Goal: Browse casually: Explore the website without a specific task or goal

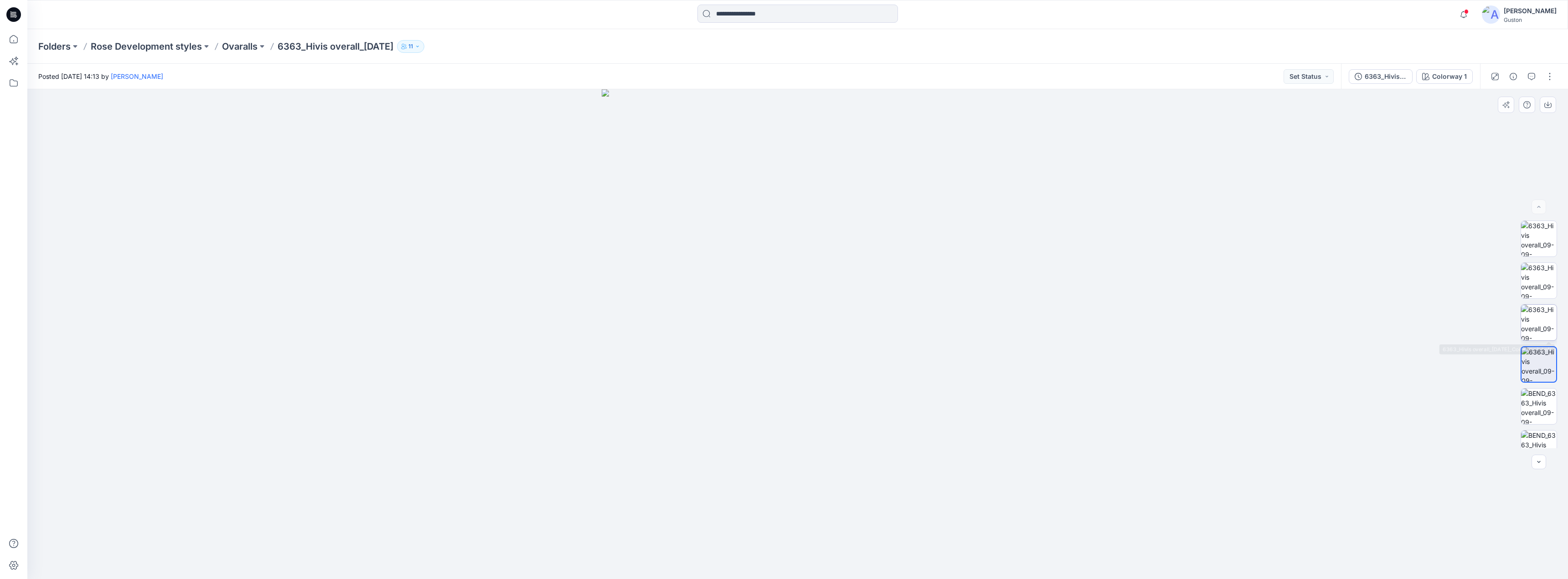
click at [1532, 335] on img at bounding box center [1539, 322] width 35 height 35
click at [1542, 280] on img at bounding box center [1539, 280] width 35 height 35
drag, startPoint x: 1537, startPoint y: 244, endPoint x: 1540, endPoint y: 249, distance: 5.8
click at [1537, 244] on img at bounding box center [1539, 238] width 35 height 35
click at [1549, 285] on img at bounding box center [1539, 280] width 35 height 35
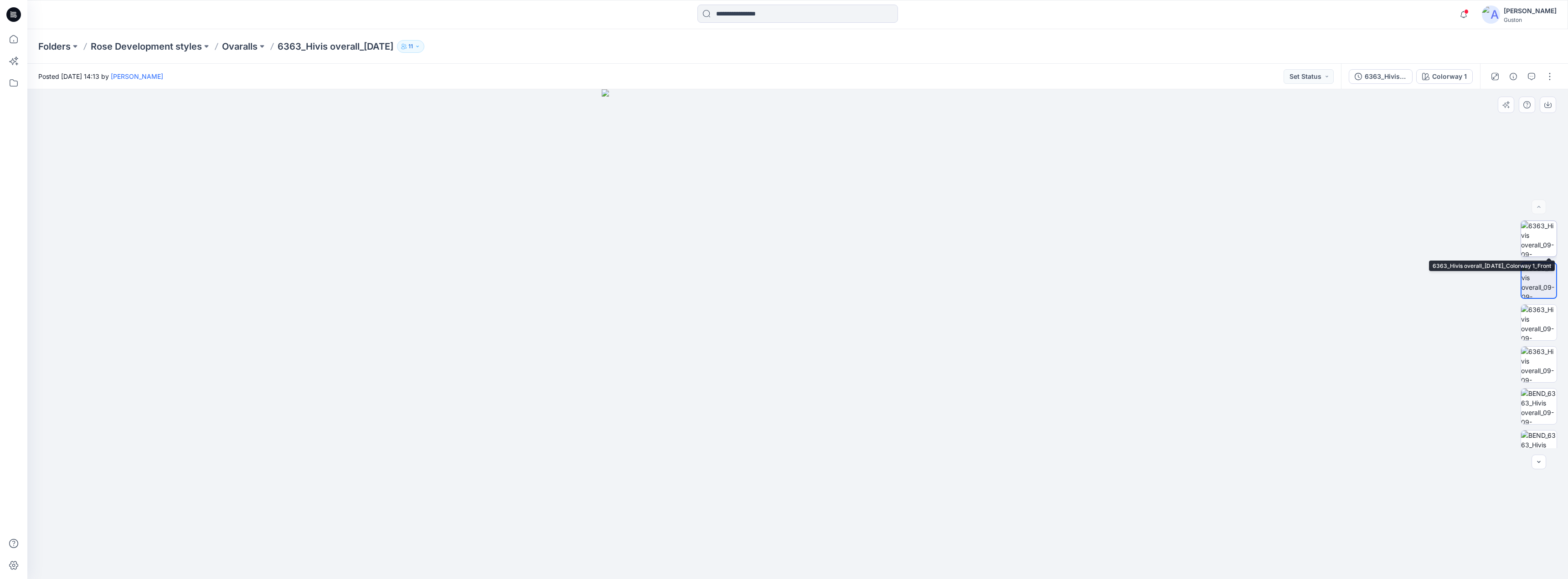
click at [1533, 241] on img at bounding box center [1539, 238] width 35 height 35
click at [1538, 287] on img at bounding box center [1539, 280] width 35 height 35
click at [1539, 309] on img at bounding box center [1539, 322] width 35 height 35
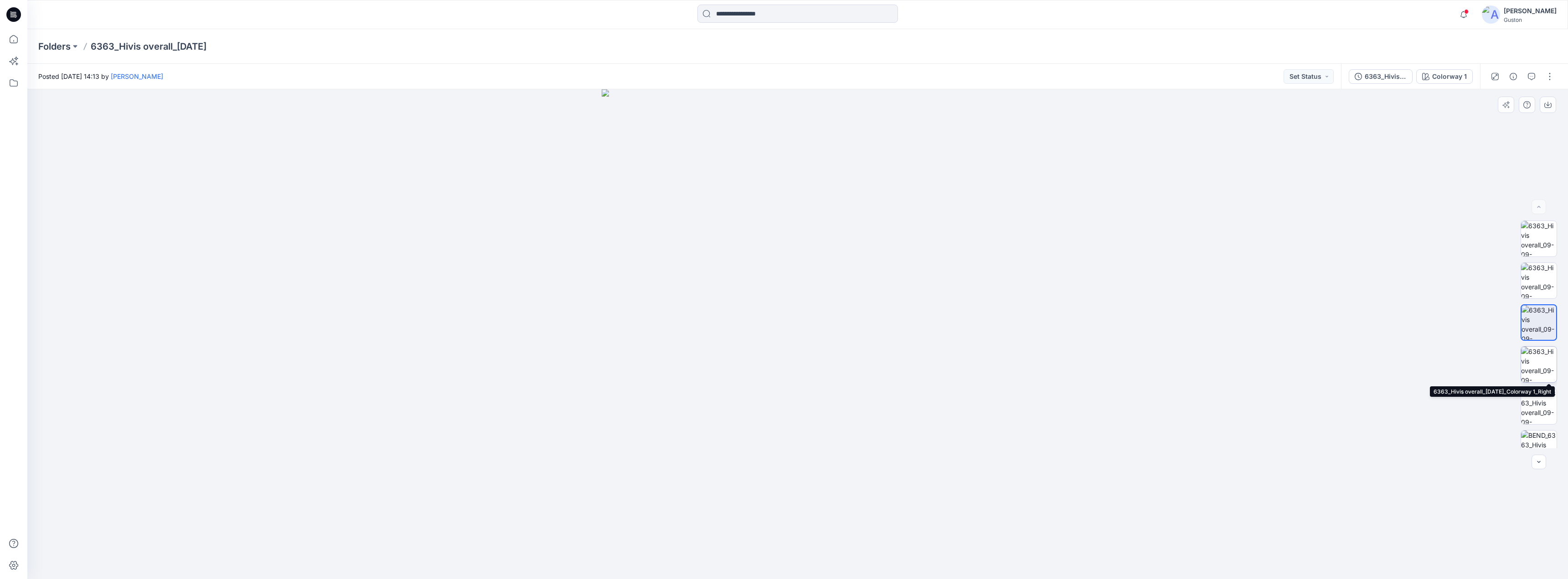
drag, startPoint x: 1535, startPoint y: 369, endPoint x: 1535, endPoint y: 376, distance: 7.0
click at [1535, 370] on img at bounding box center [1539, 364] width 35 height 35
click at [1537, 404] on img at bounding box center [1539, 406] width 35 height 35
drag, startPoint x: 1535, startPoint y: 309, endPoint x: 1535, endPoint y: 314, distance: 5.0
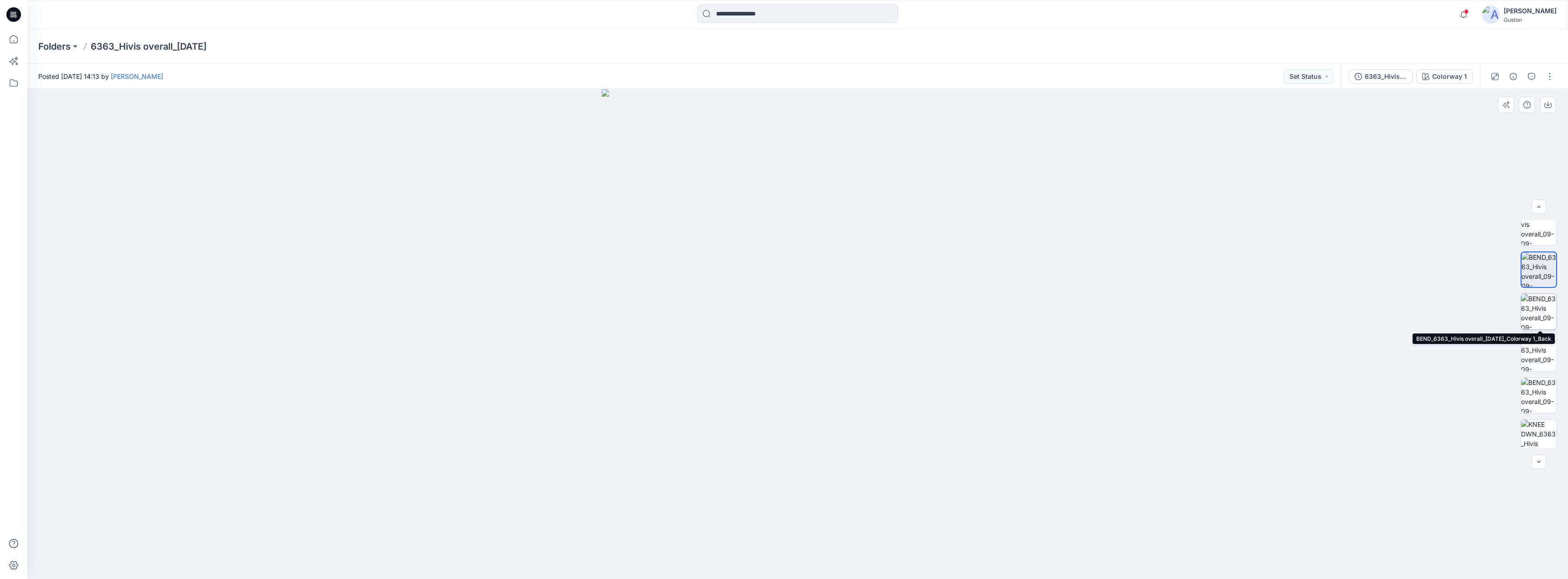
click at [1535, 310] on img at bounding box center [1539, 311] width 35 height 35
click at [1542, 346] on img at bounding box center [1539, 353] width 35 height 35
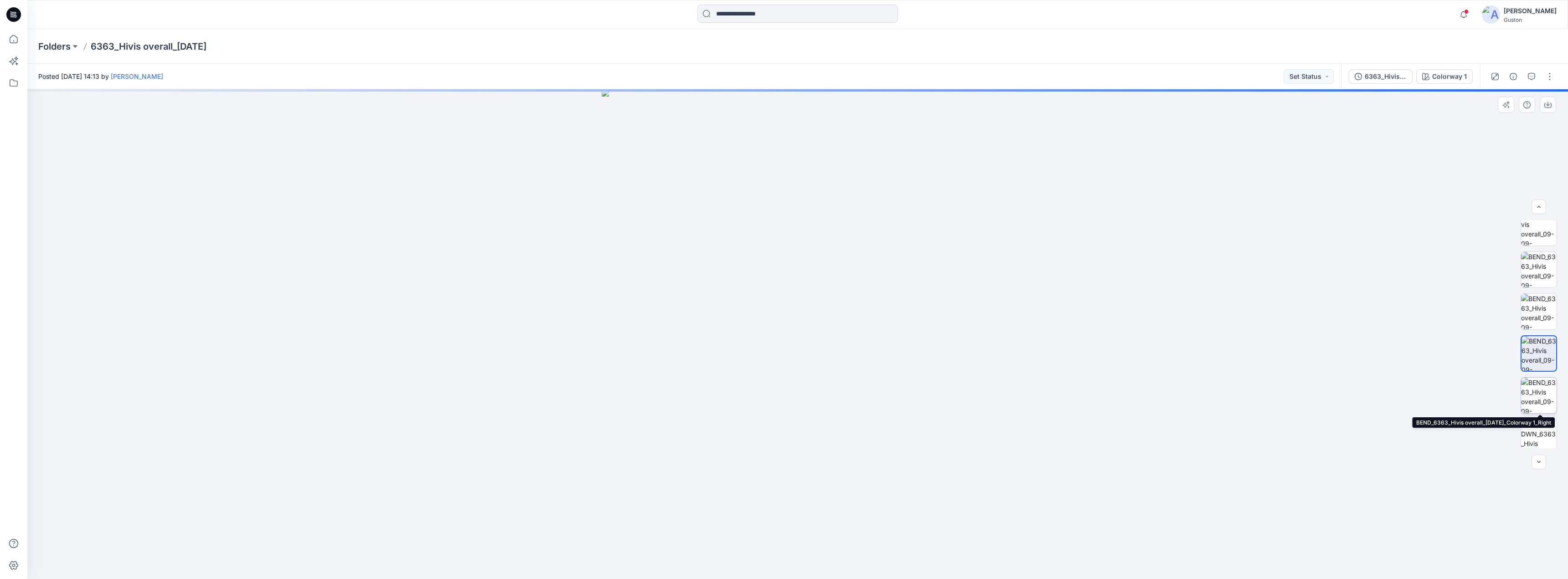
click at [1535, 391] on img at bounding box center [1539, 395] width 35 height 35
click at [1536, 384] on img at bounding box center [1539, 392] width 35 height 35
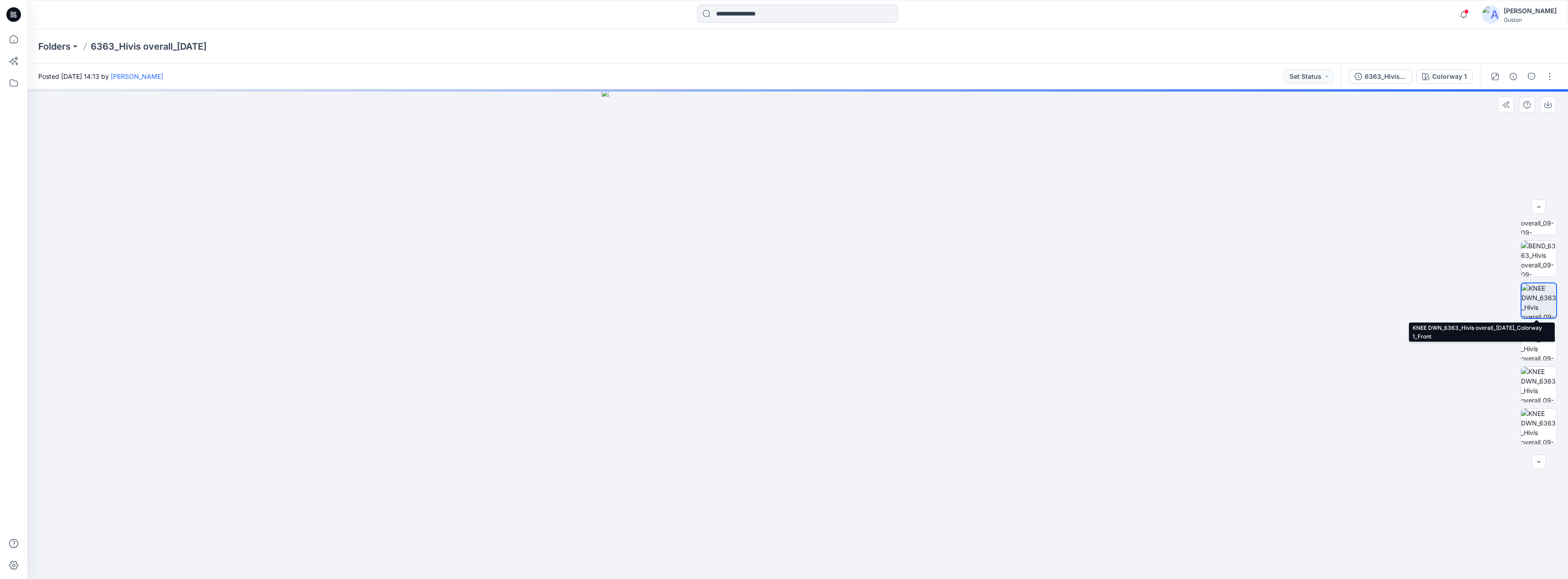
click at [1544, 291] on img at bounding box center [1539, 300] width 35 height 35
click at [1544, 330] on img at bounding box center [1539, 342] width 35 height 35
click at [1531, 258] on img at bounding box center [1539, 258] width 35 height 35
click at [1534, 257] on img at bounding box center [1539, 258] width 35 height 35
click at [1535, 255] on img at bounding box center [1539, 258] width 35 height 35
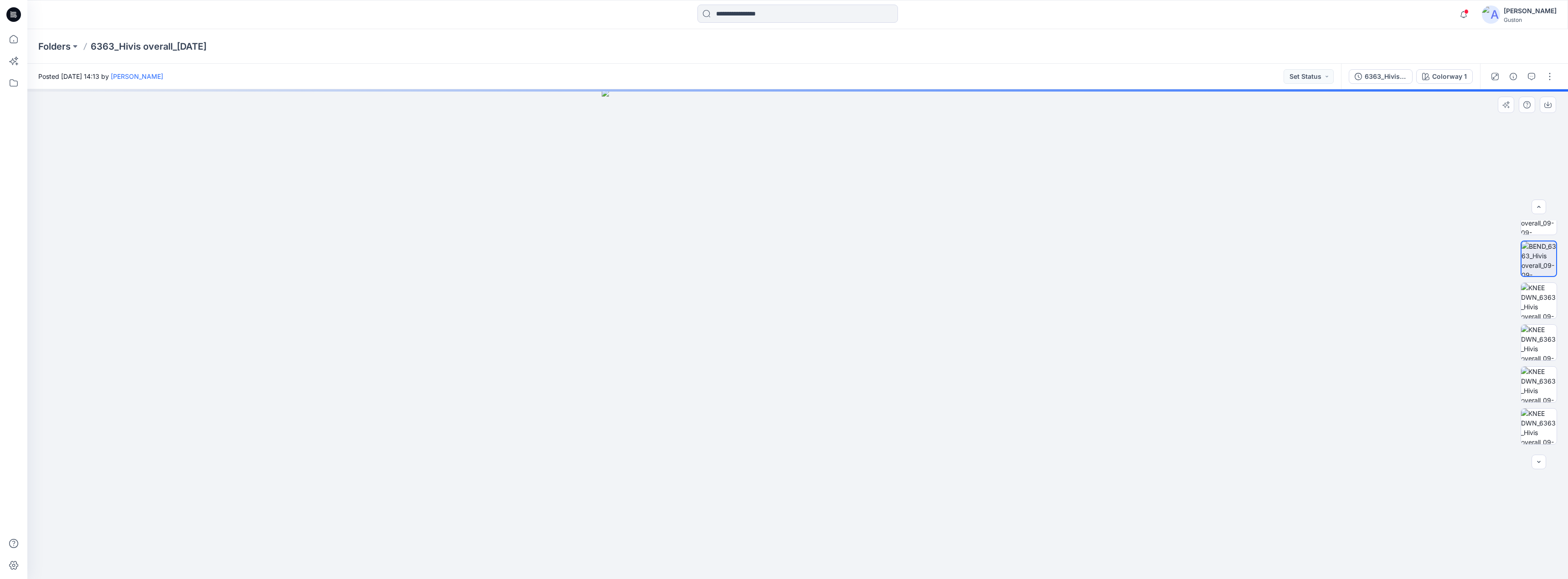
drag, startPoint x: 789, startPoint y: 227, endPoint x: 785, endPoint y: 227, distance: 4.0
